Goal: Task Accomplishment & Management: Use online tool/utility

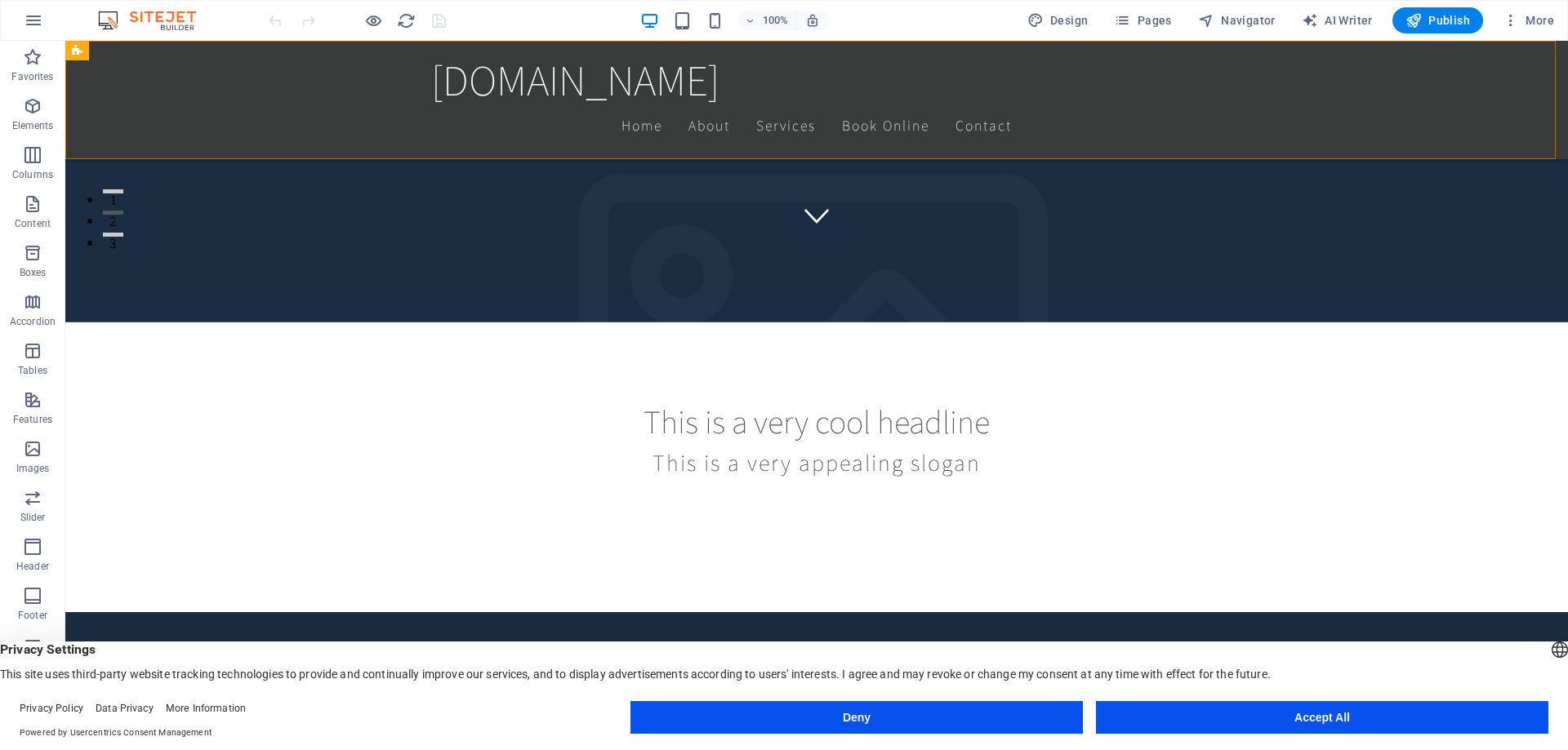
scroll to position [571, 0]
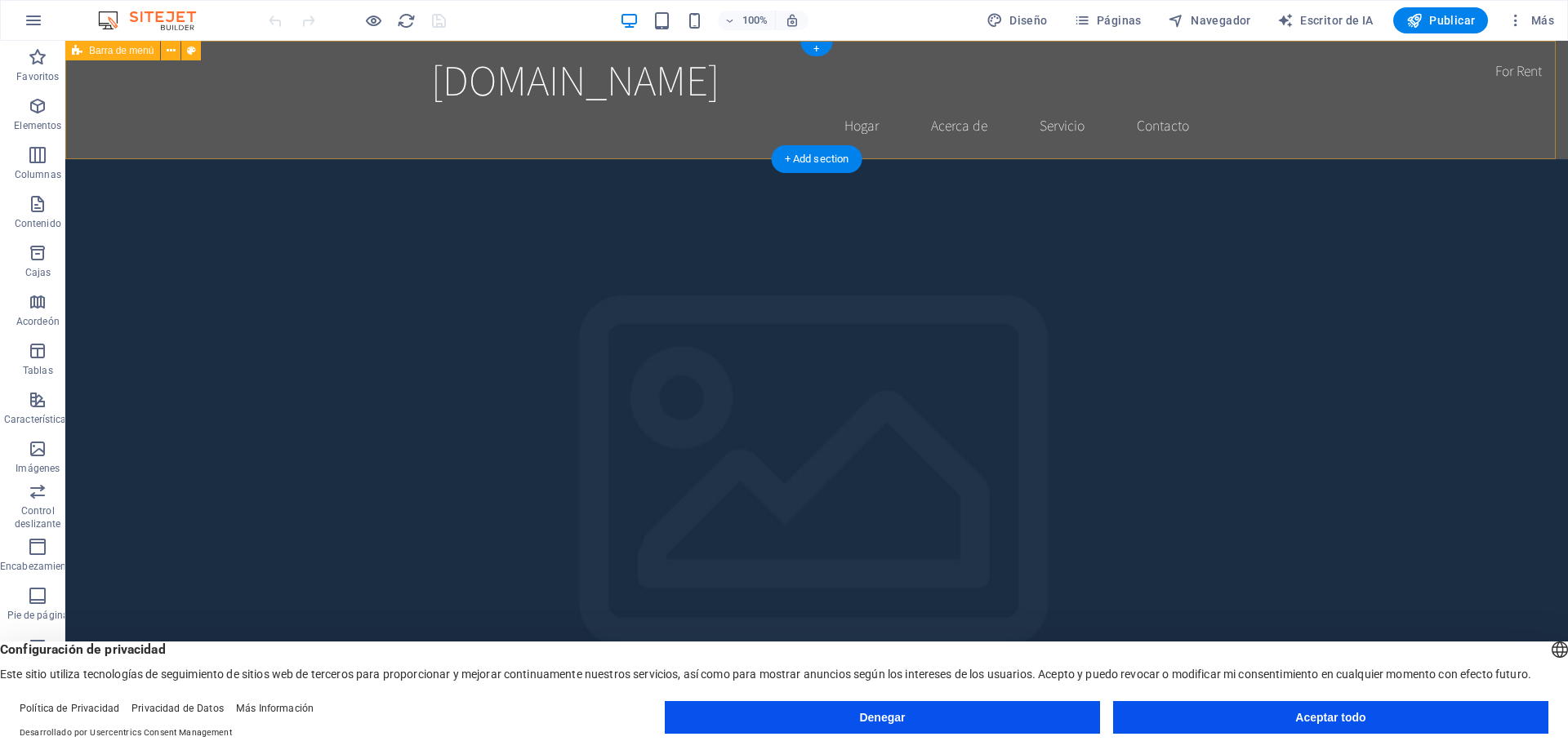
click at [1253, 98] on div "surtidoraformasenmovimiento.com Hogar Acerca de Servicio Contacto" at bounding box center [816, 100] width 1503 height 119
click at [1015, 16] on font "Diseño" at bounding box center [1027, 20] width 38 height 13
select select "rem"
select select "200"
select select "px"
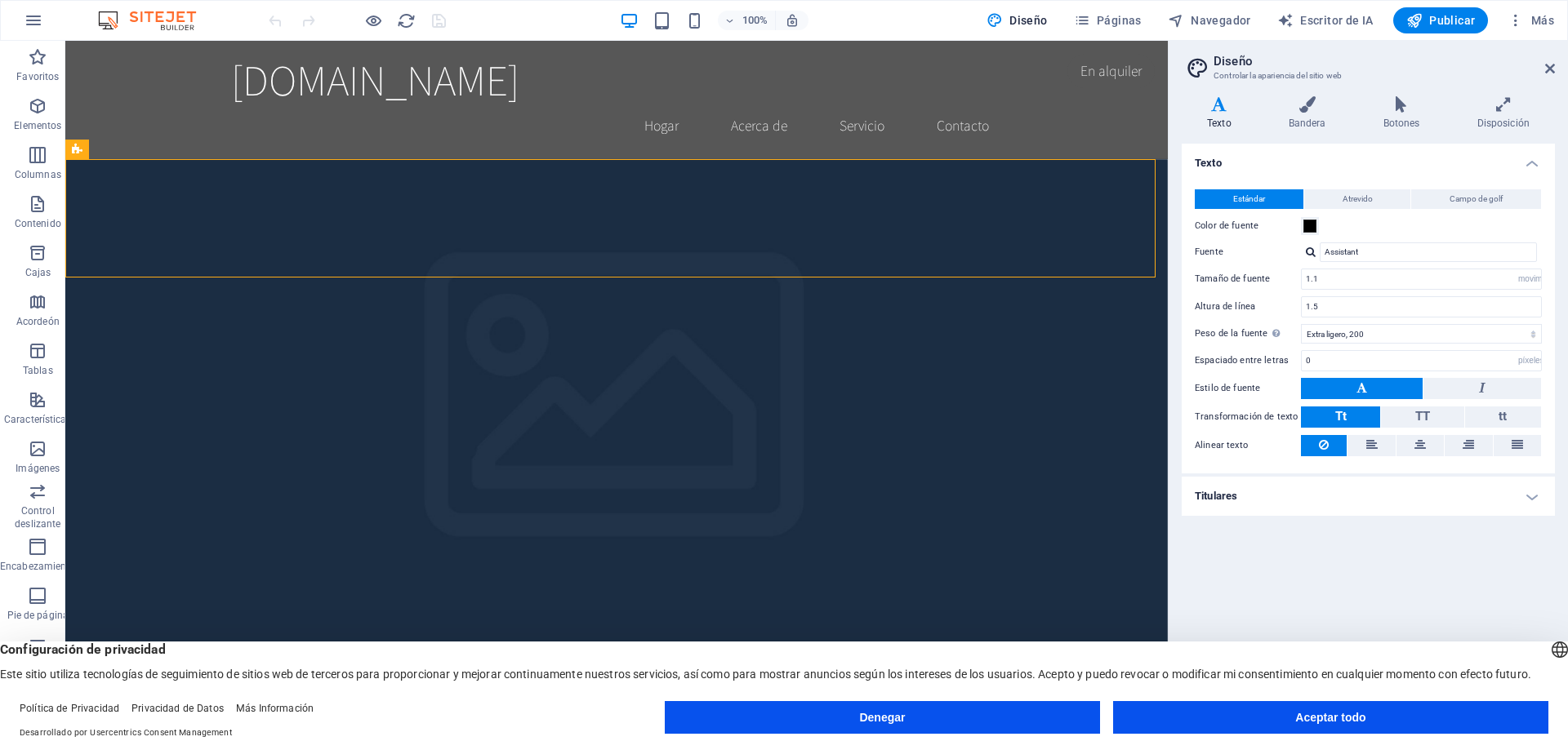
click at [1543, 64] on h2 "Diseño" at bounding box center [1384, 61] width 341 height 15
click at [1549, 70] on icon at bounding box center [1550, 68] width 10 height 13
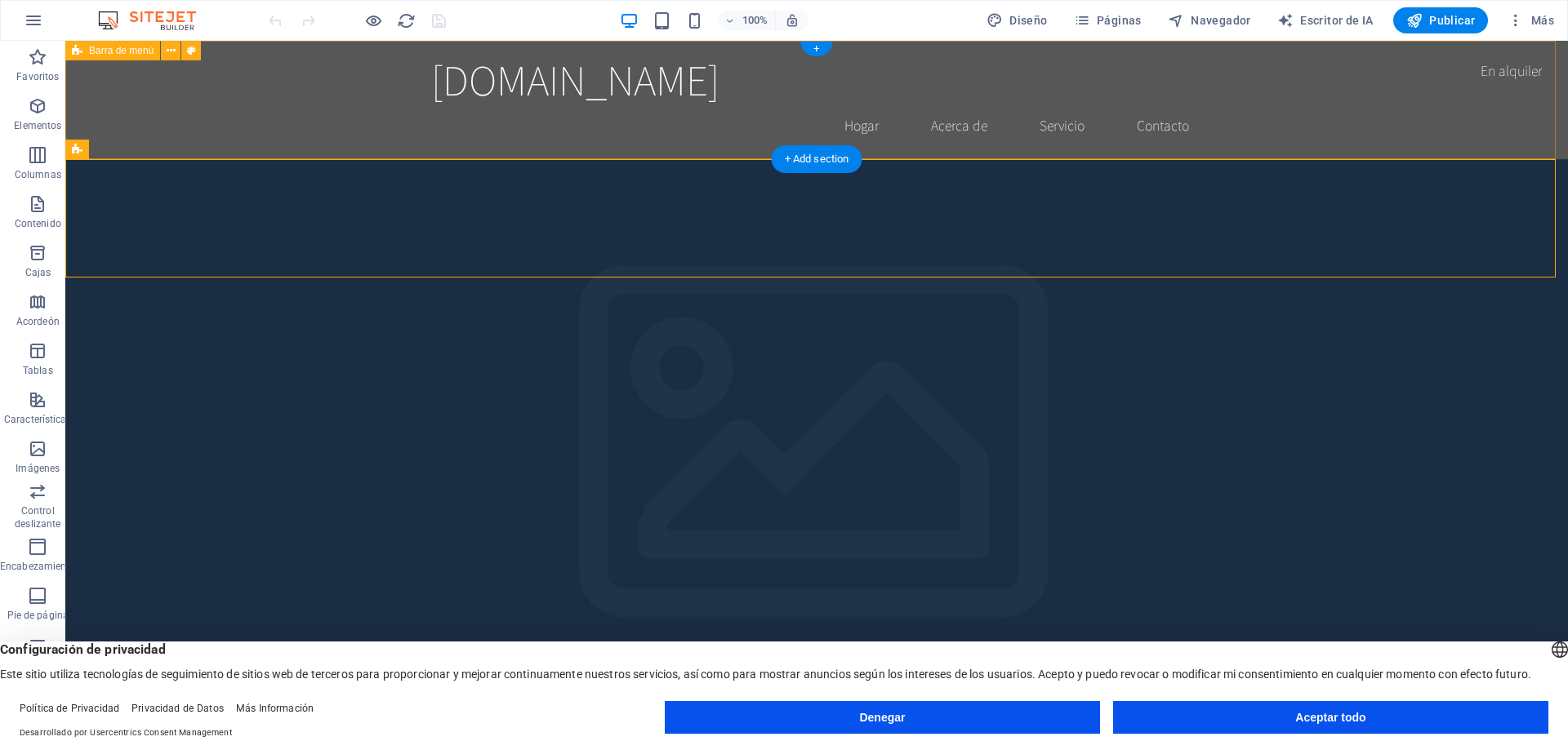
click at [287, 107] on div "surtidoraformasenmovimiento.com Hogar Acerca de Servicio Contacto" at bounding box center [816, 100] width 1503 height 119
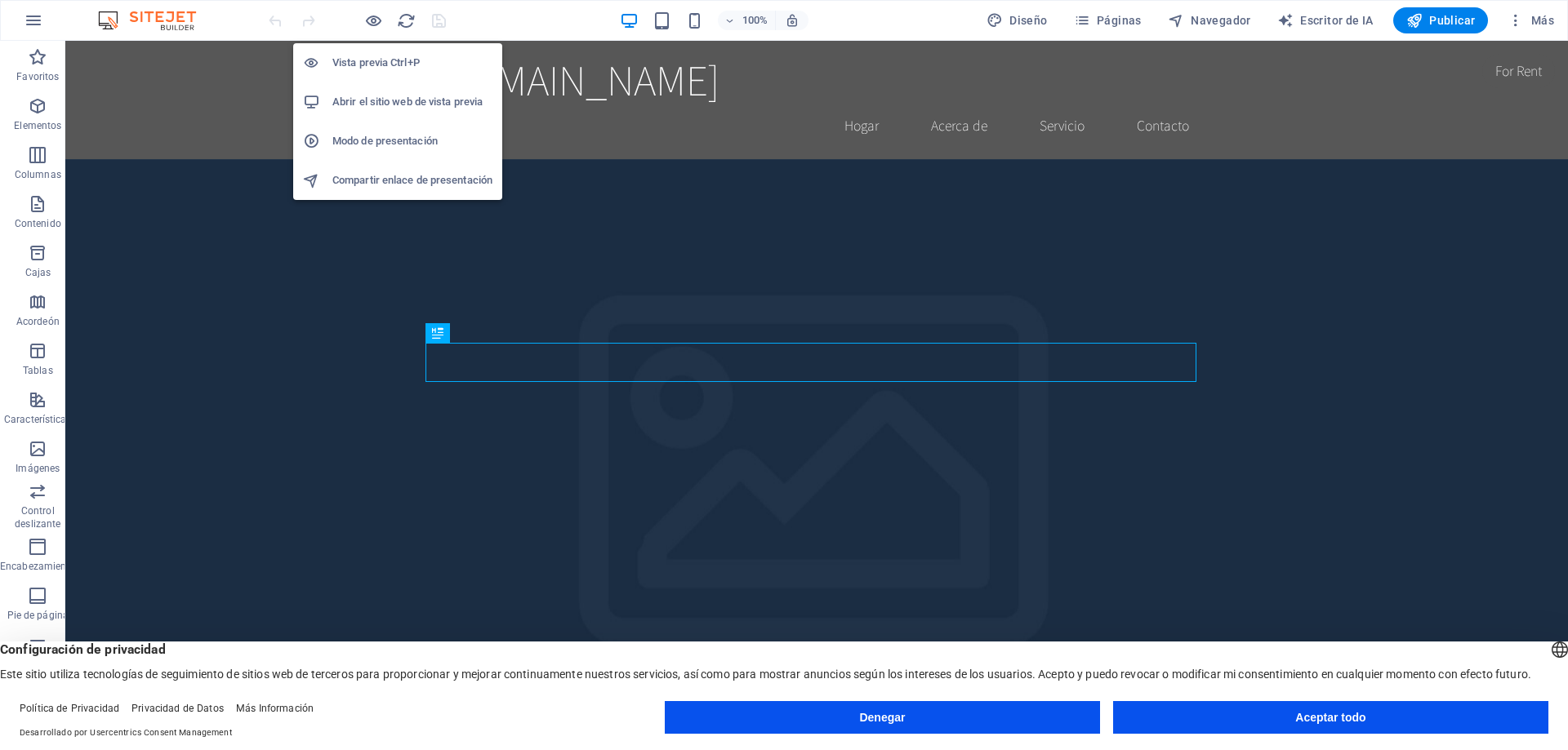
click at [368, 63] on font "Vista previa Ctrl+P" at bounding box center [376, 62] width 88 height 12
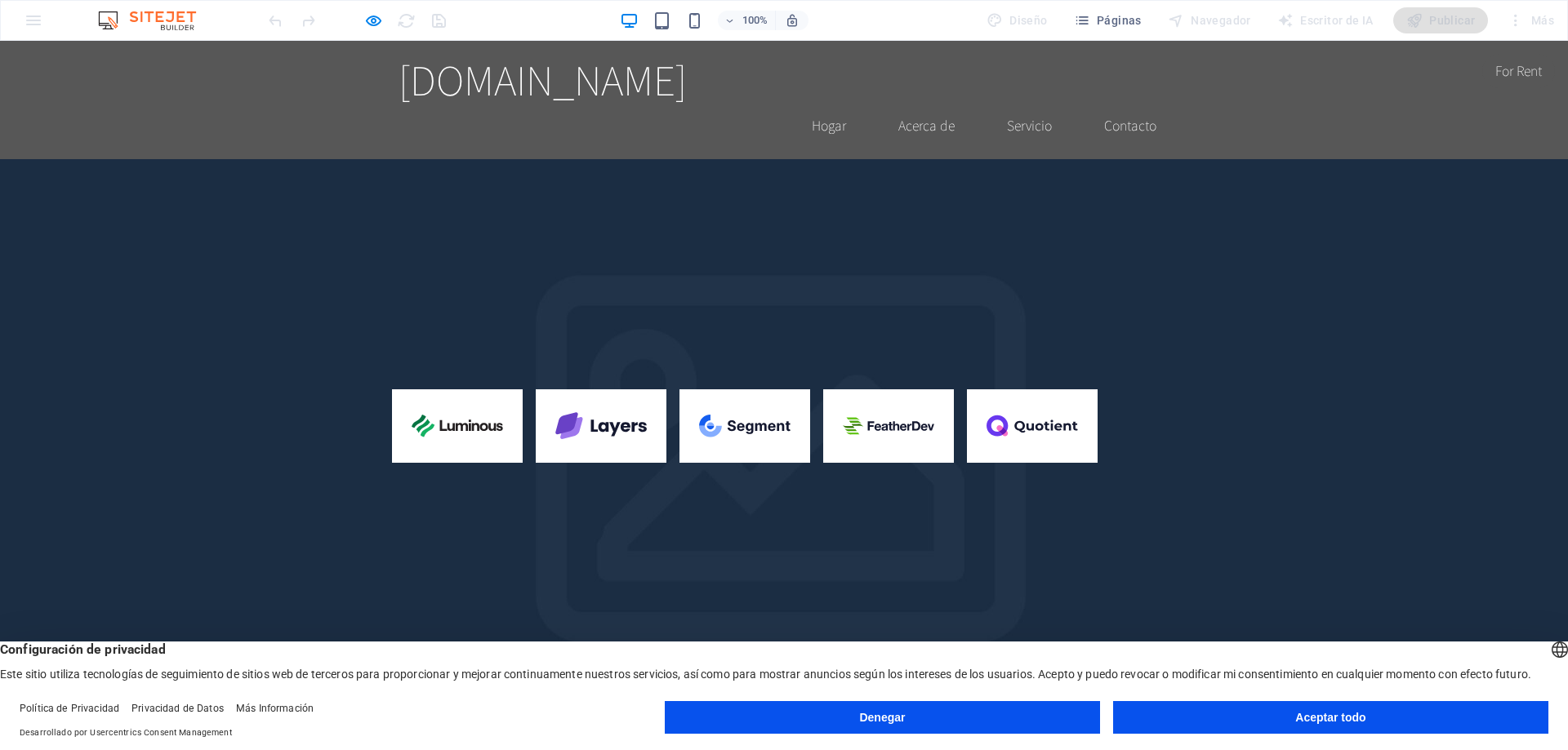
click at [35, 18] on div "100% Diseño Páginas Navegador Escritor de IA Publicar Más" at bounding box center [784, 20] width 1566 height 40
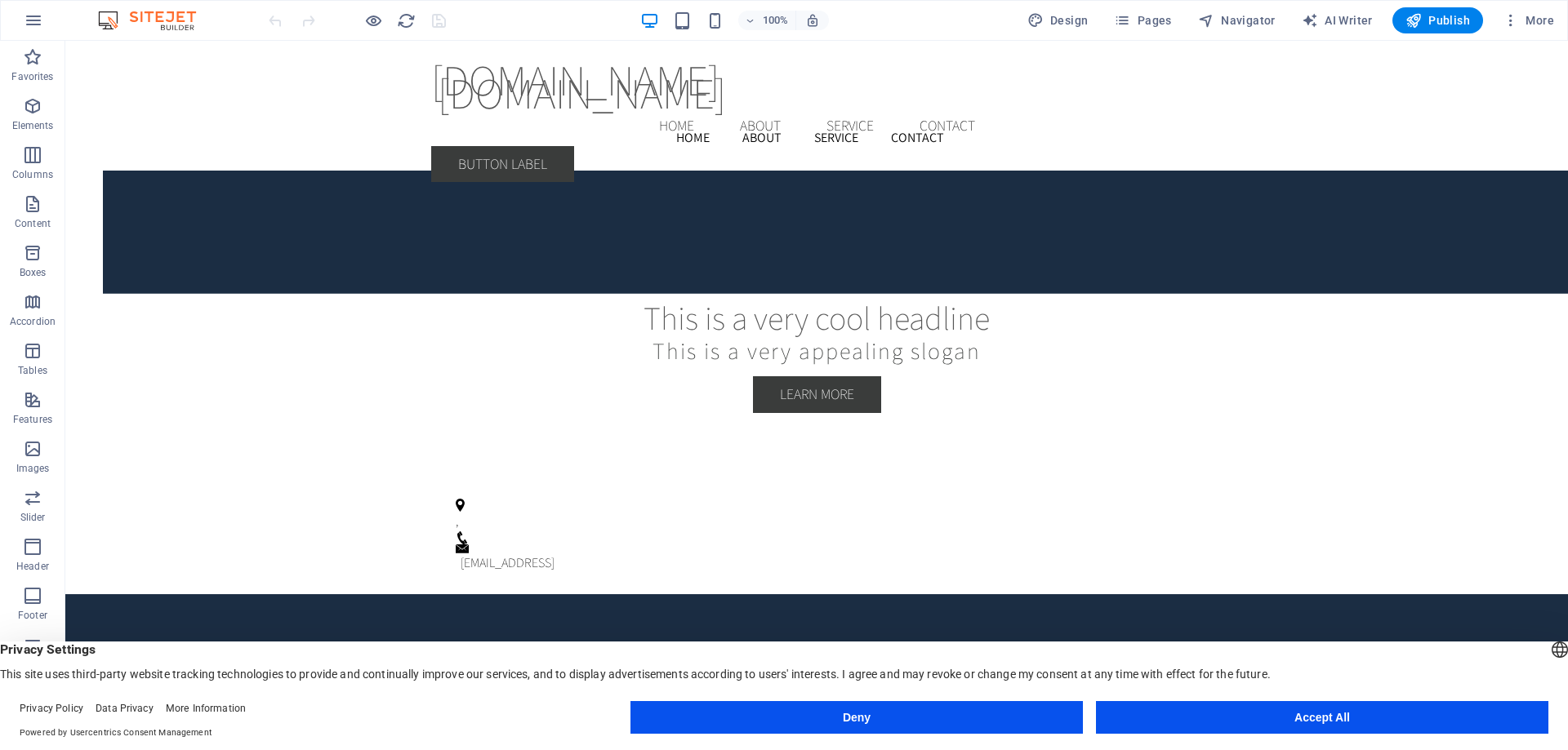
scroll to position [3681, 0]
